Goal: Entertainment & Leisure: Browse casually

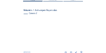
scroll to position [45, 0]
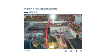
click at [52, 30] on img at bounding box center [53, 31] width 59 height 35
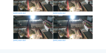
scroll to position [223, 0]
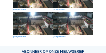
click at [75, 26] on img at bounding box center [73, 23] width 40 height 23
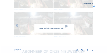
scroll to position [225, 0]
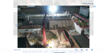
click at [90, 26] on icon at bounding box center [90, 25] width 3 height 3
click at [17, 25] on icon at bounding box center [16, 25] width 3 height 3
click at [90, 25] on icon at bounding box center [90, 25] width 3 height 3
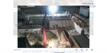
click at [90, 25] on icon at bounding box center [90, 25] width 3 height 3
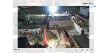
click at [90, 25] on icon at bounding box center [90, 25] width 3 height 3
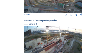
scroll to position [231, 0]
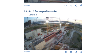
click at [48, 31] on img at bounding box center [53, 33] width 59 height 33
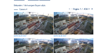
scroll to position [34, 0]
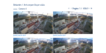
click at [39, 25] on img at bounding box center [33, 22] width 40 height 22
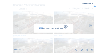
click at [39, 25] on div "Bezig met laden, even geduld aub..." at bounding box center [54, 28] width 40 height 9
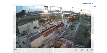
click at [92, 4] on icon at bounding box center [92, 3] width 1 height 1
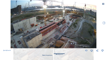
click at [2, 1] on div "[DATE] 06:35" at bounding box center [53, 26] width 107 height 52
click at [9, 35] on div "[DATE] 06:35" at bounding box center [53, 26] width 107 height 52
click at [104, 4] on icon at bounding box center [103, 4] width 2 height 2
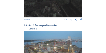
scroll to position [151, 0]
click at [50, 46] on img at bounding box center [53, 47] width 59 height 33
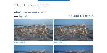
scroll to position [28, 0]
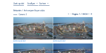
click at [35, 31] on img at bounding box center [33, 28] width 40 height 22
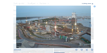
click at [93, 4] on icon at bounding box center [92, 3] width 1 height 1
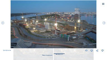
click at [103, 4] on icon at bounding box center [103, 4] width 2 height 2
